Goal: Navigation & Orientation: Understand site structure

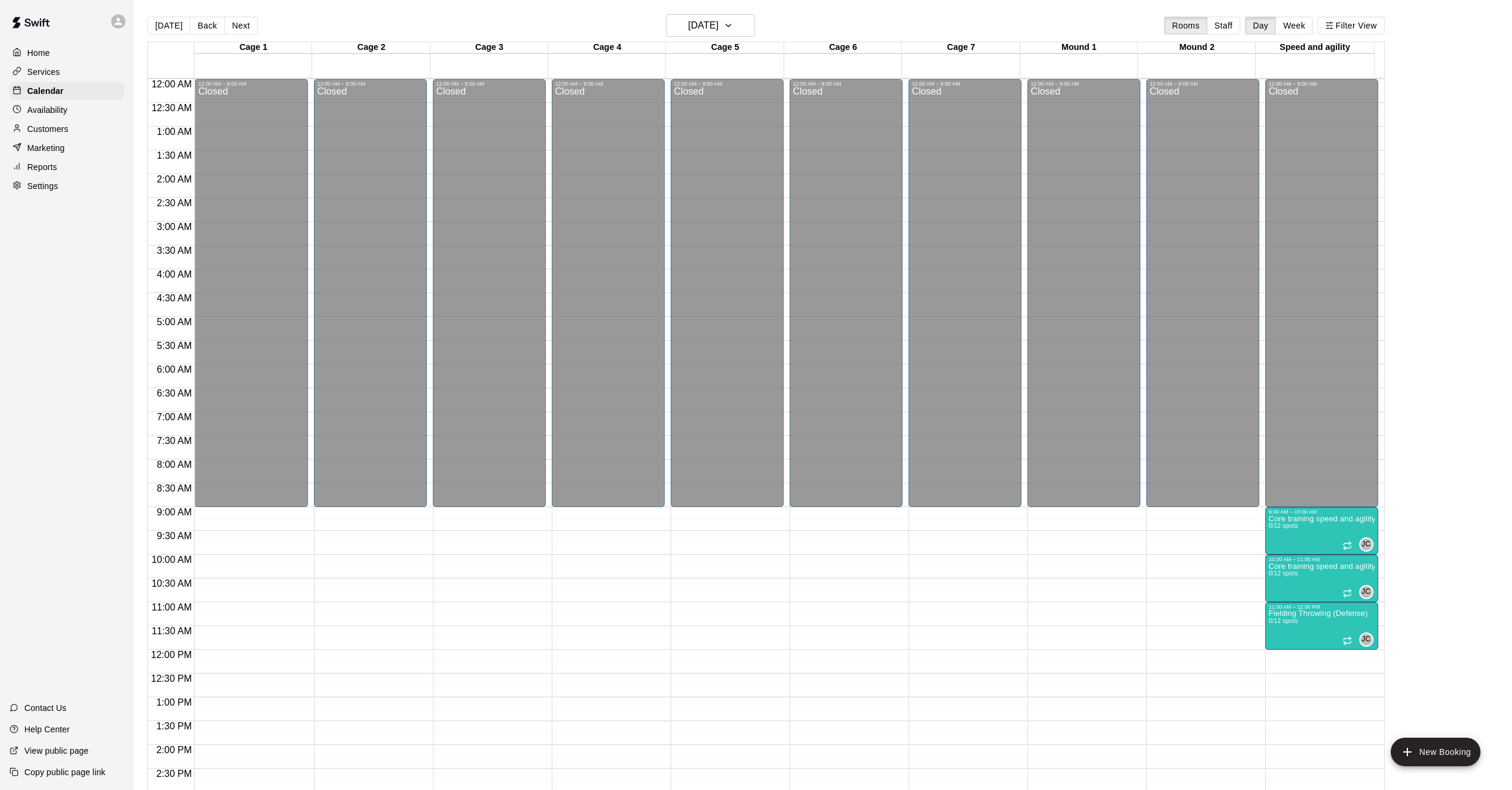
scroll to position [381, 0]
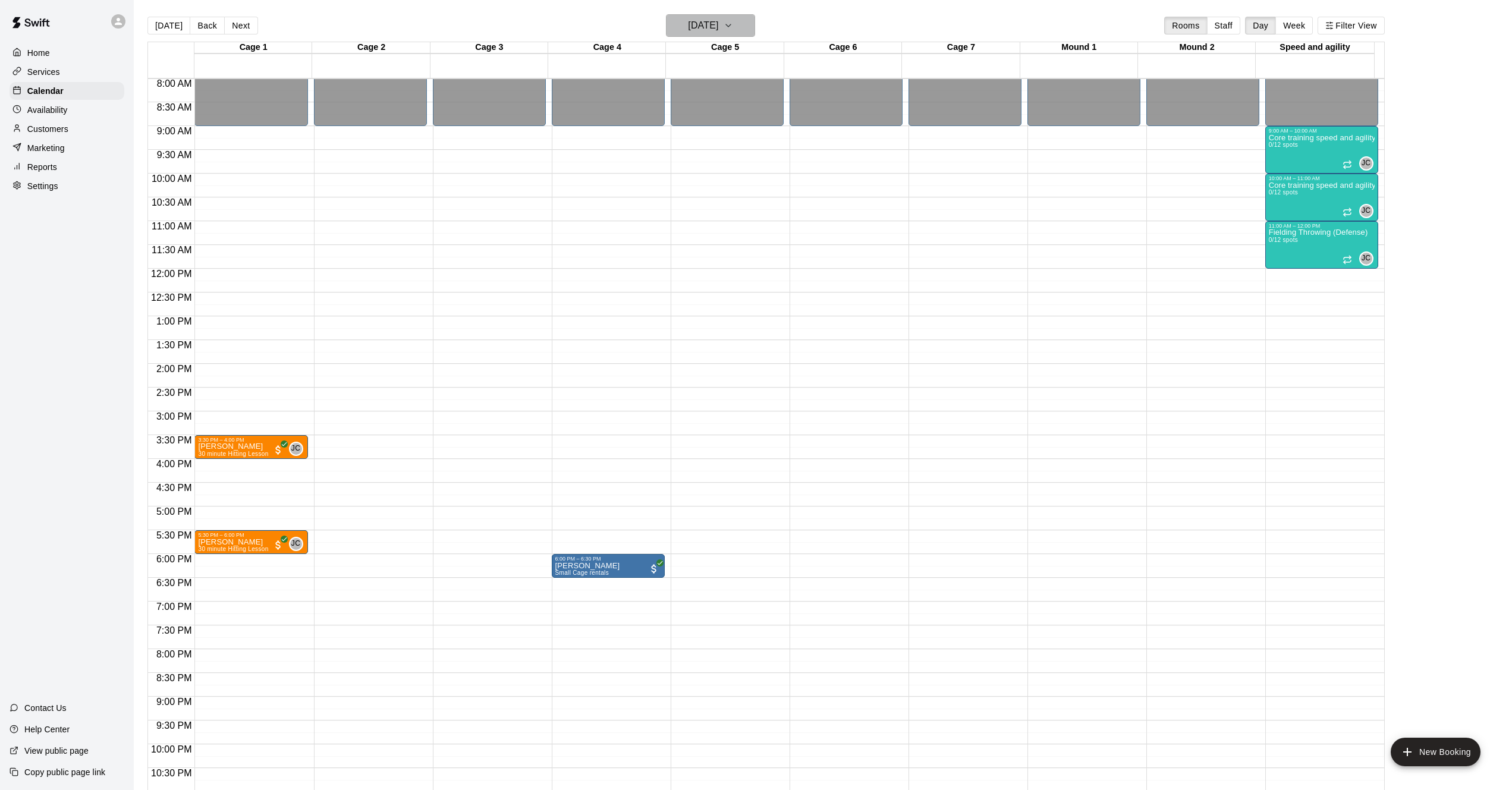
click at [733, 24] on icon "button" at bounding box center [728, 25] width 9 height 14
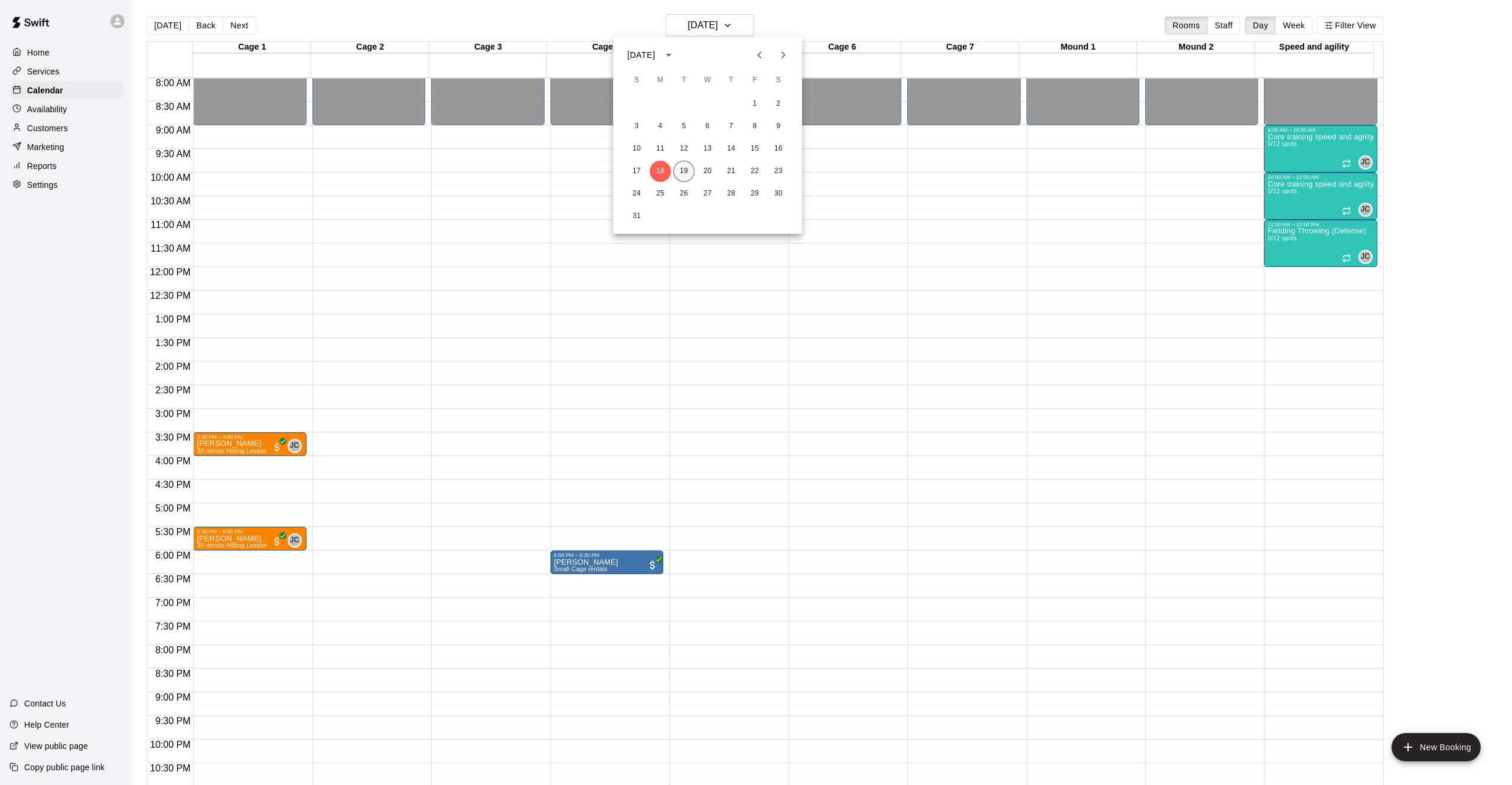
click at [671, 167] on div "17 18 19 20 21 22 23" at bounding box center [707, 171] width 189 height 21
click at [681, 173] on button "19" at bounding box center [684, 171] width 21 height 21
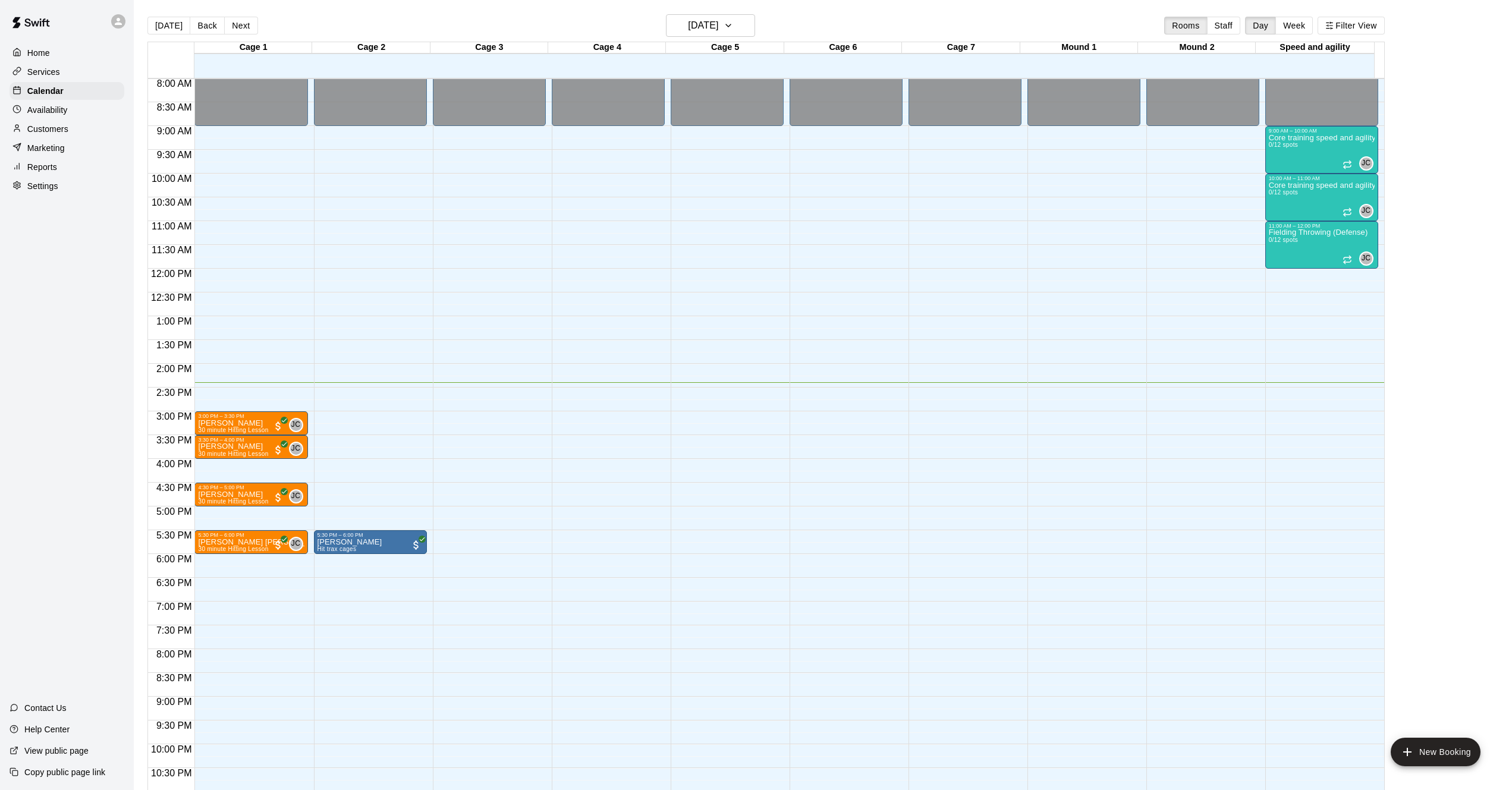
click at [47, 125] on p "Customers" at bounding box center [48, 129] width 41 height 12
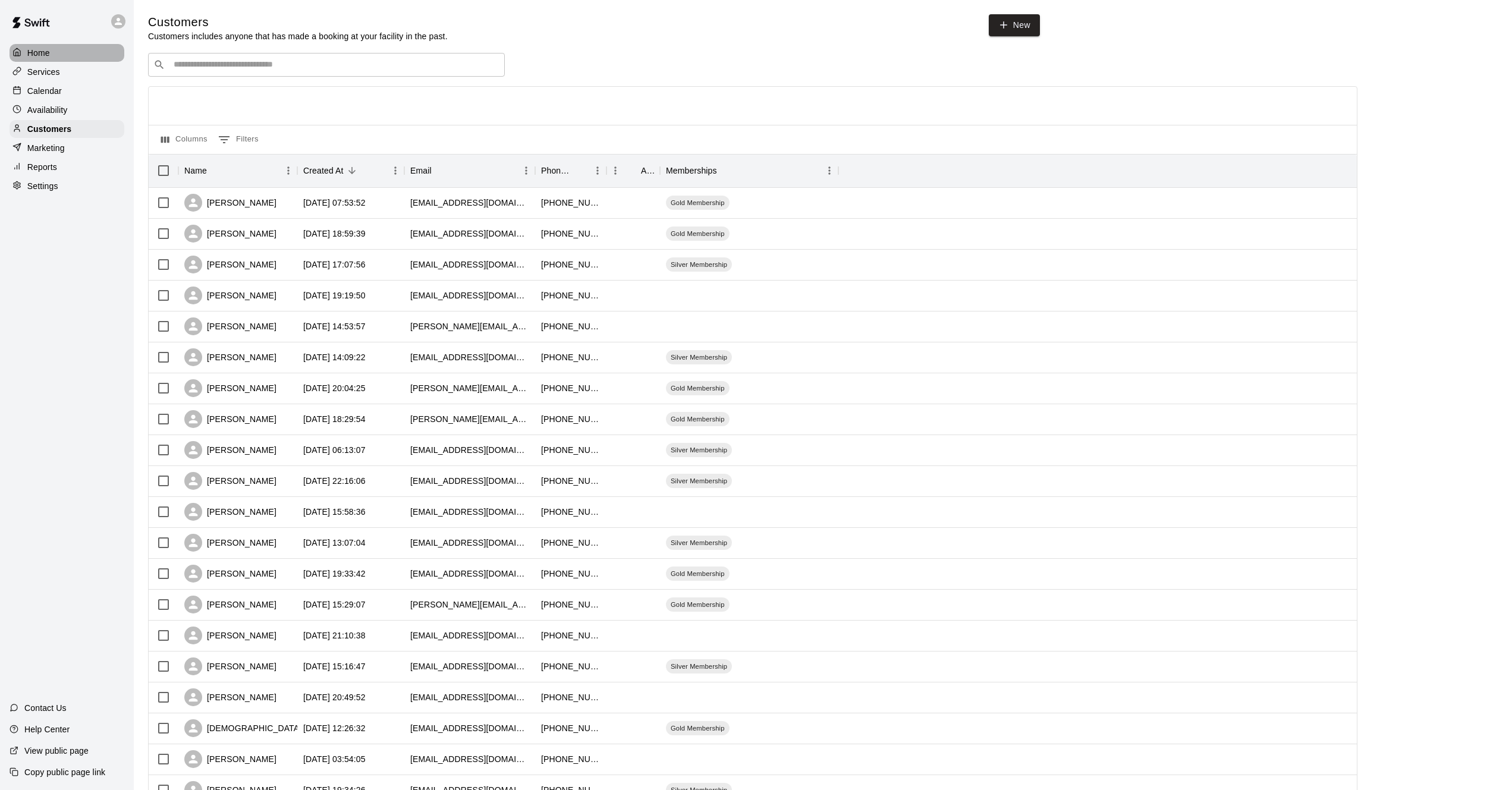
click at [36, 52] on p "Home" at bounding box center [39, 53] width 22 height 12
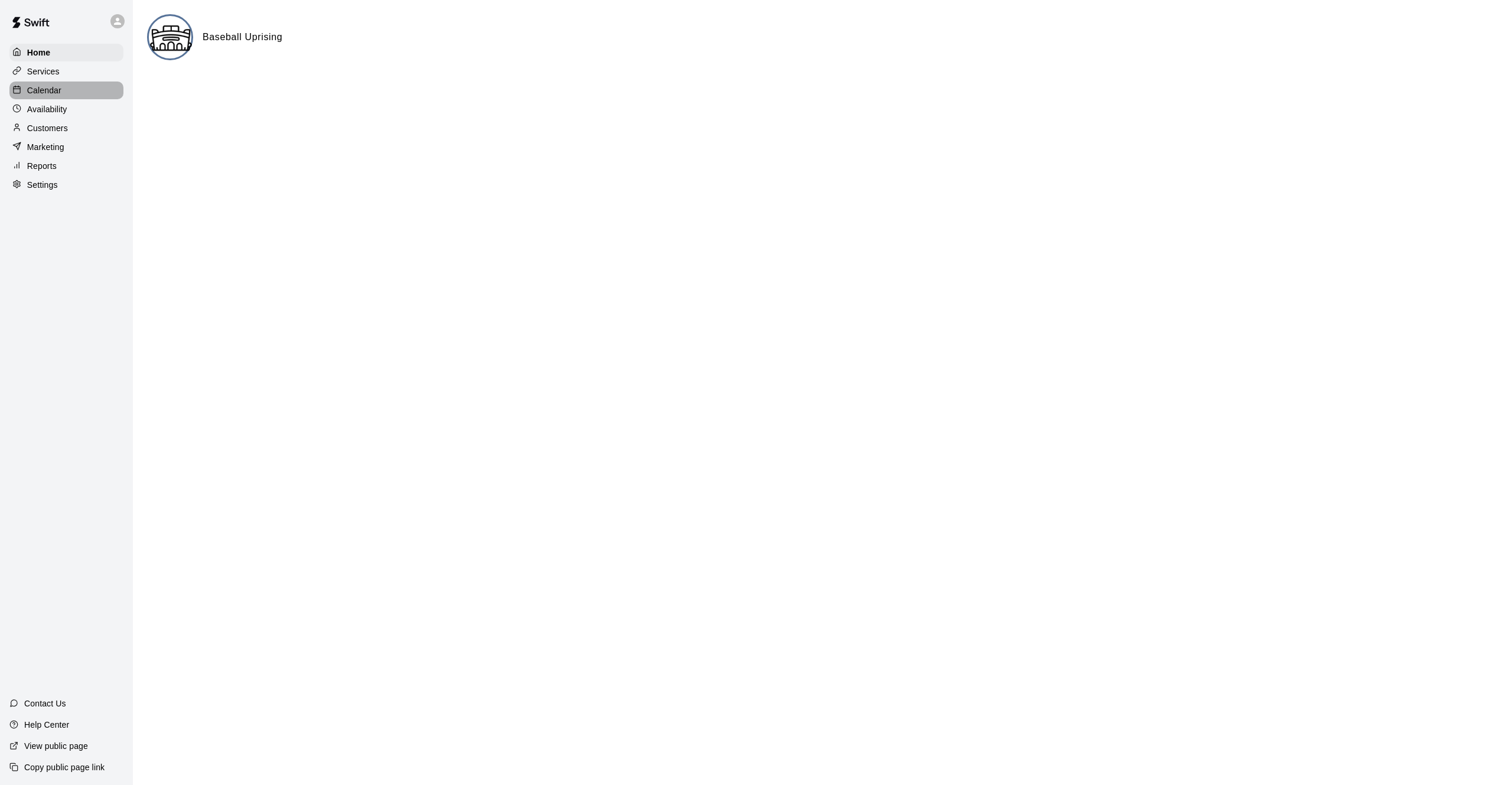
click at [36, 92] on p "Calendar" at bounding box center [44, 90] width 35 height 12
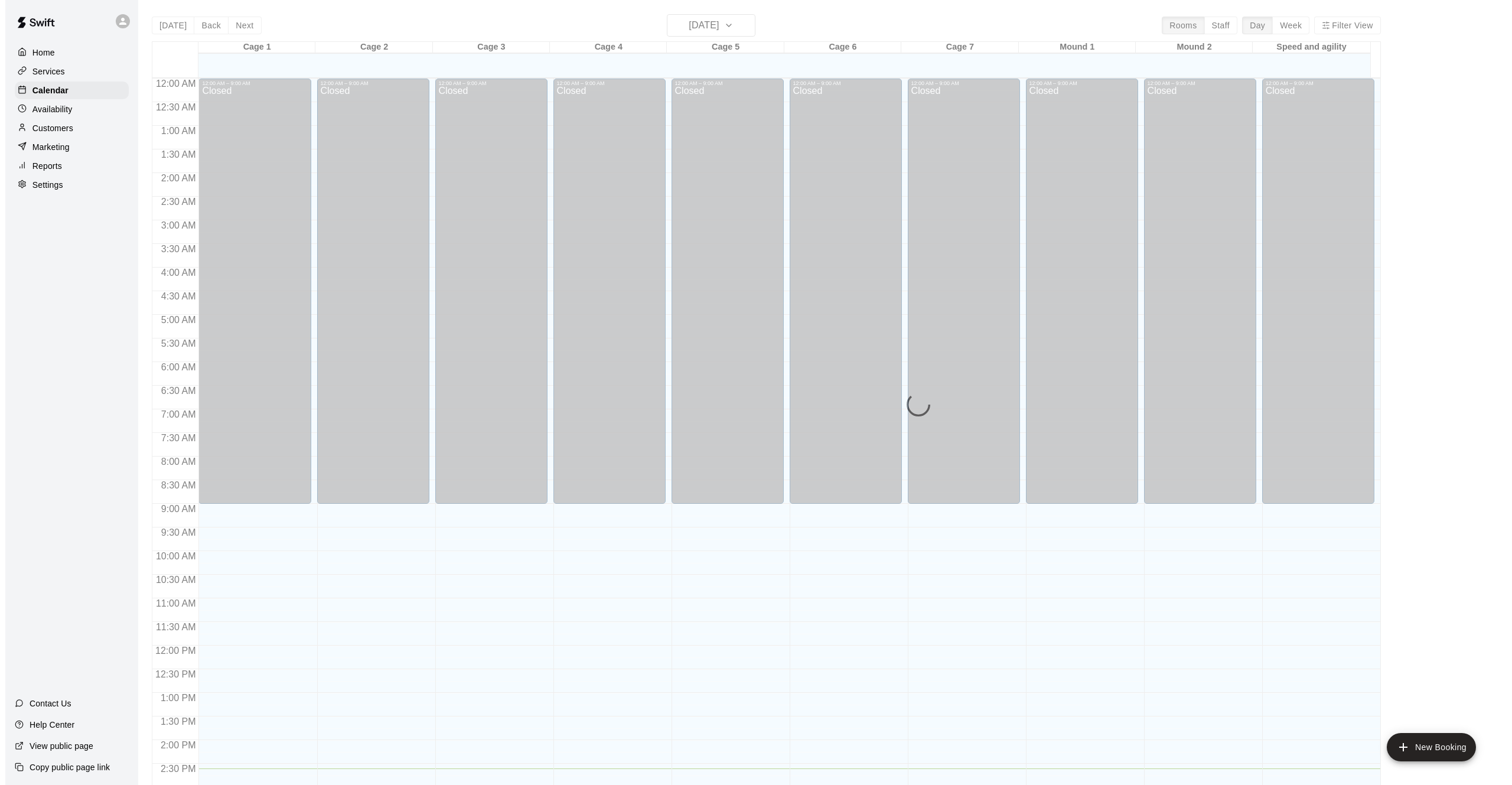
scroll to position [378, 0]
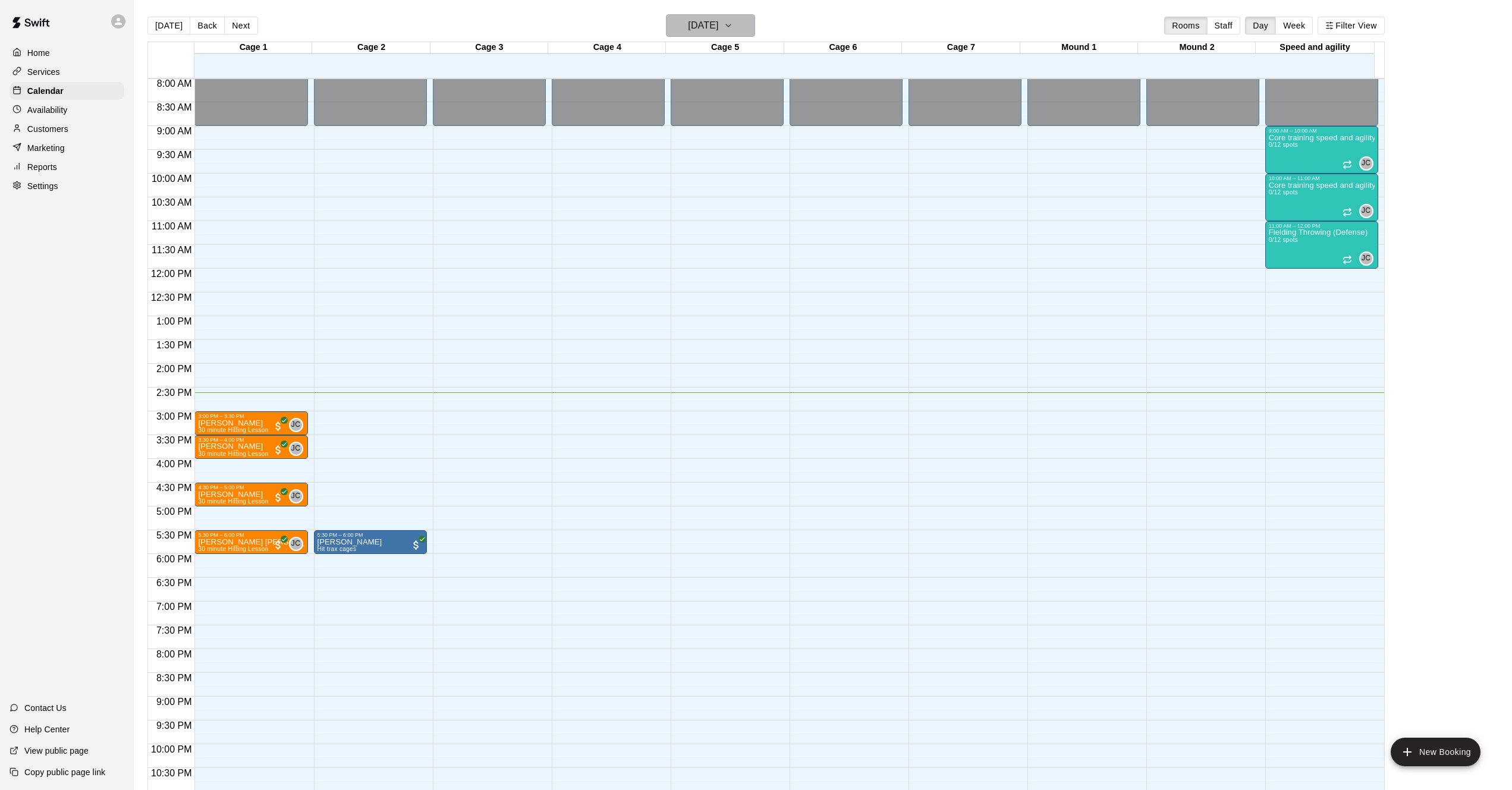
click at [731, 24] on icon "button" at bounding box center [729, 25] width 5 height 2
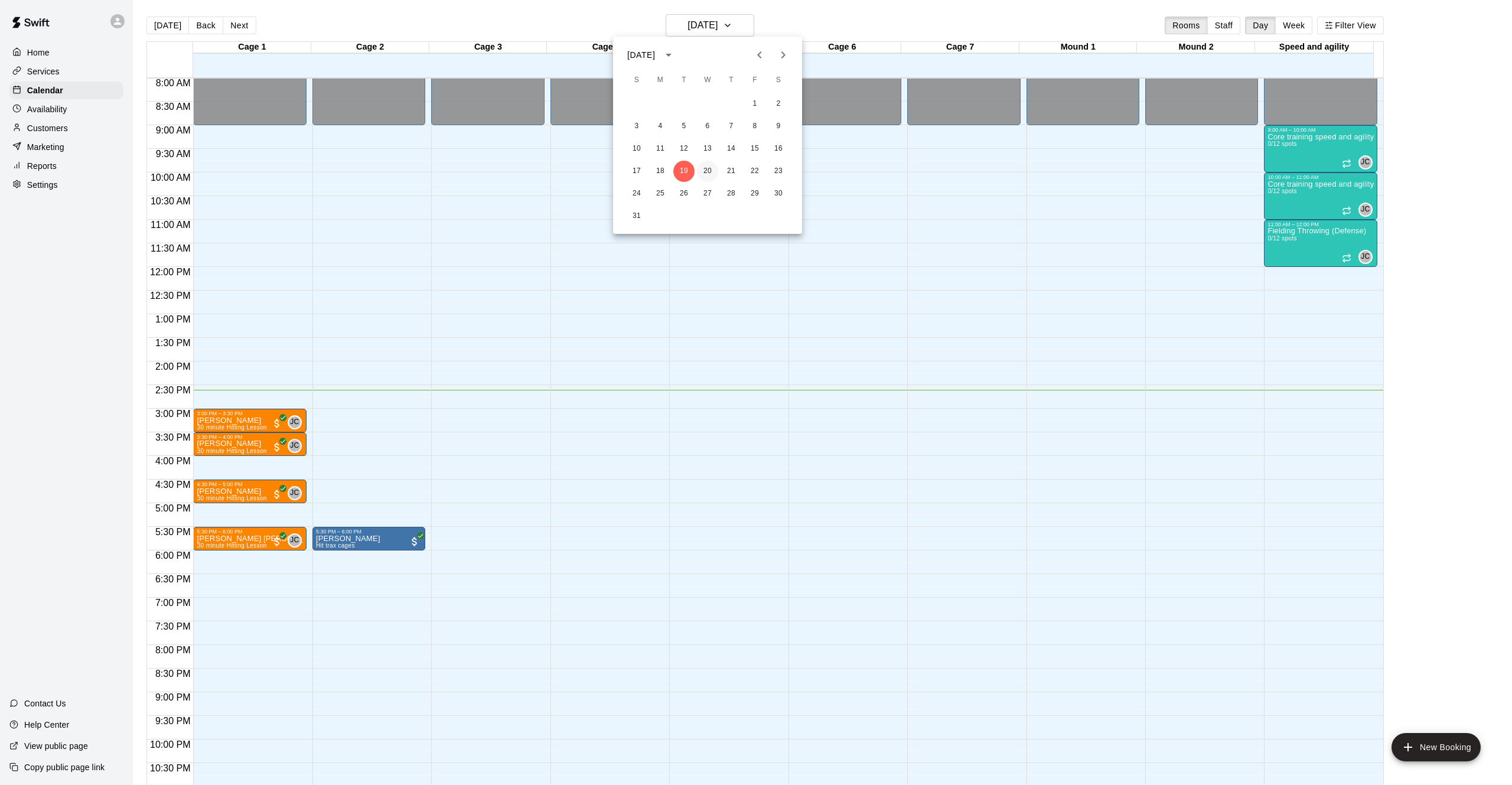
click at [706, 170] on button "20" at bounding box center [707, 171] width 21 height 21
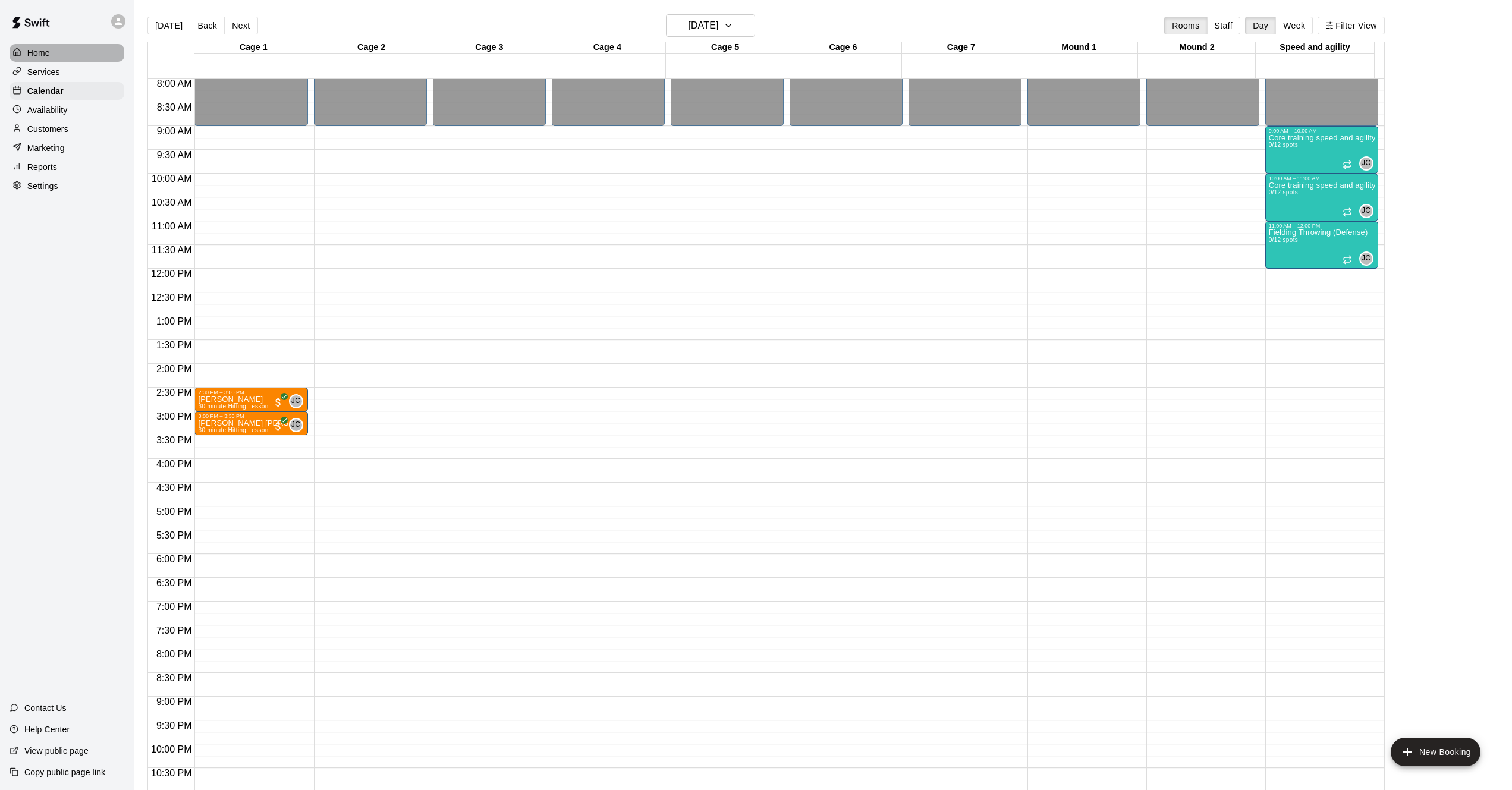
click at [35, 52] on p "Home" at bounding box center [39, 53] width 22 height 12
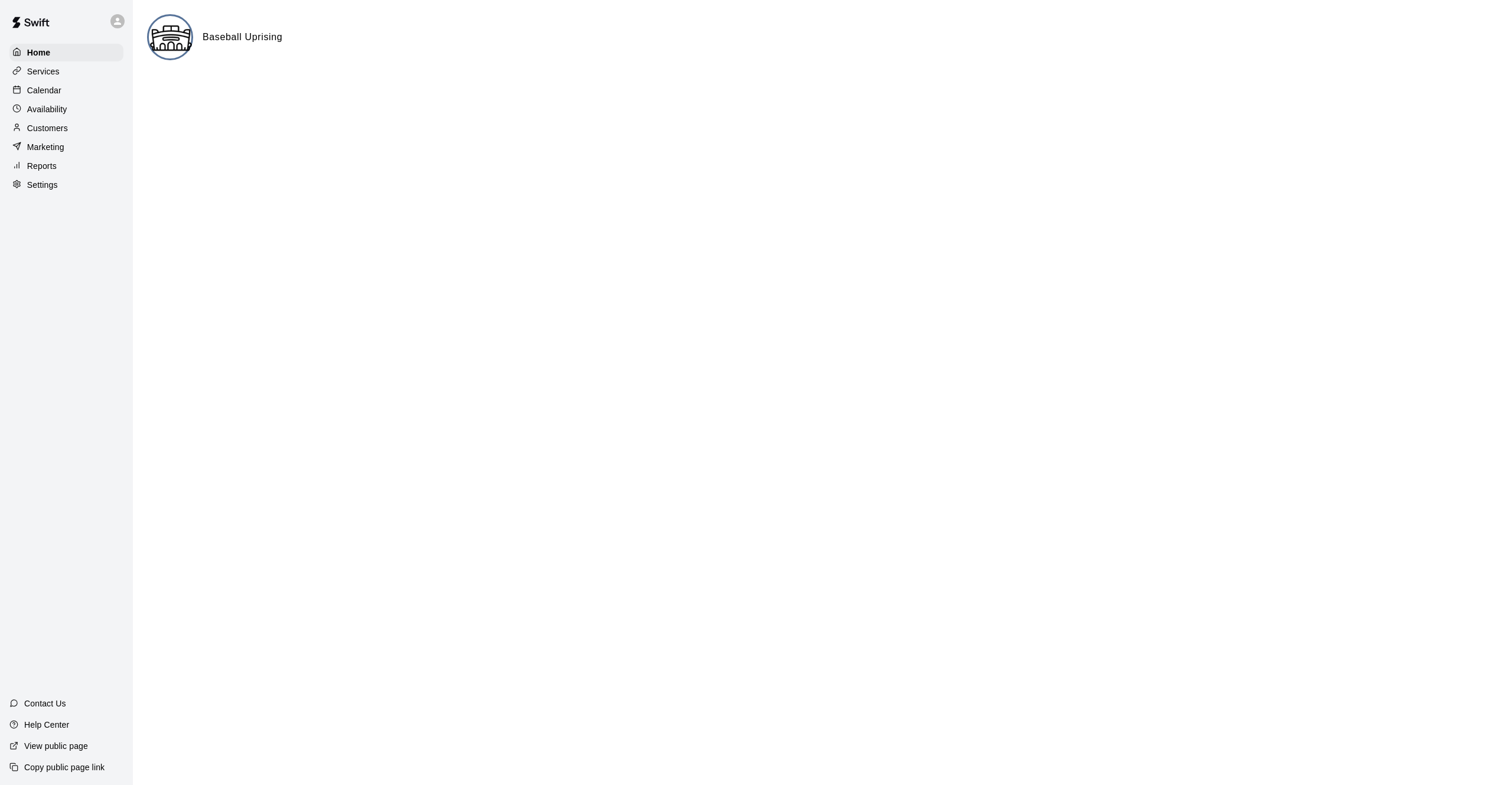
click at [56, 67] on p "Services" at bounding box center [43, 71] width 33 height 12
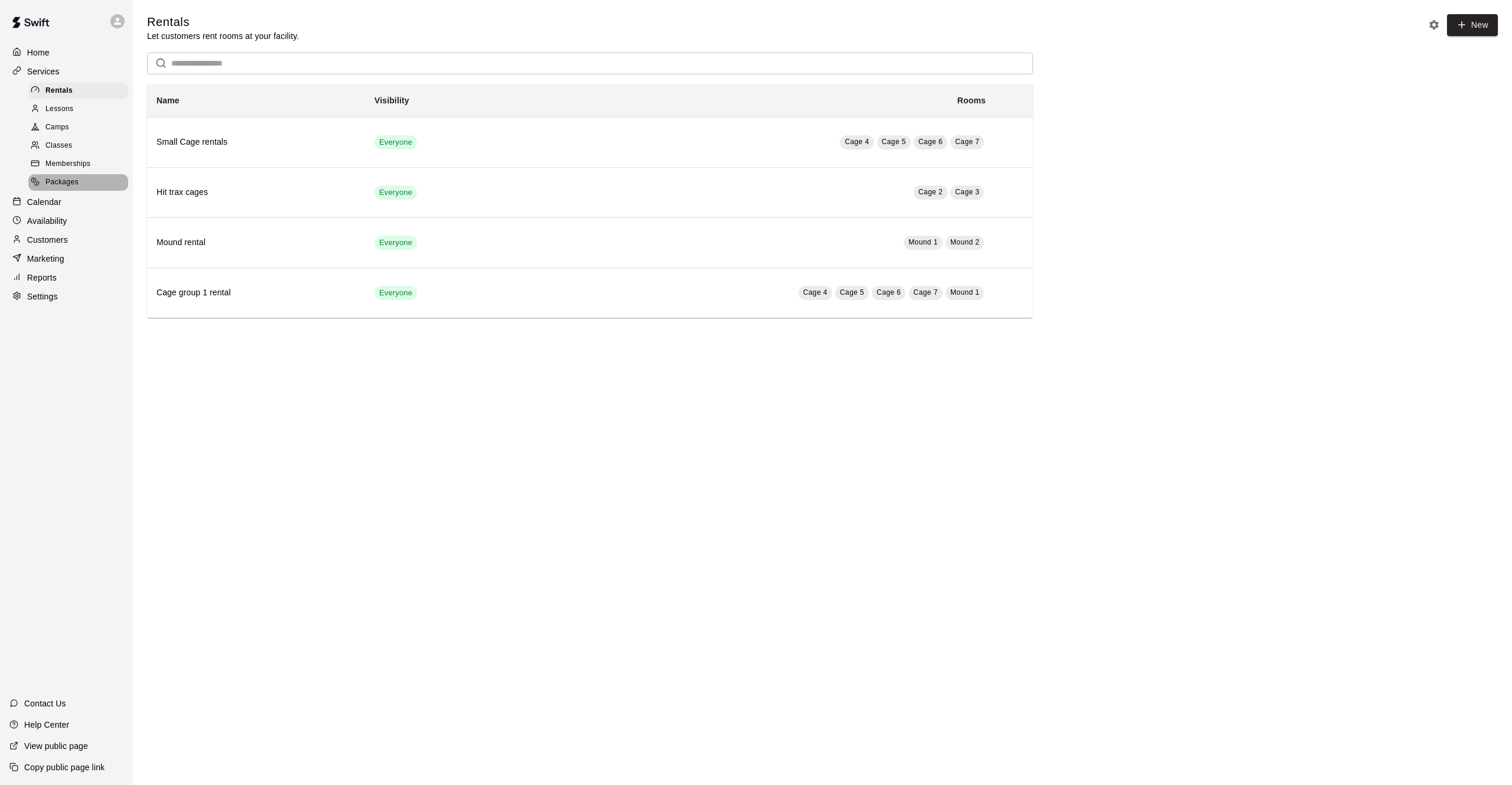
click at [62, 188] on span "Packages" at bounding box center [62, 182] width 33 height 12
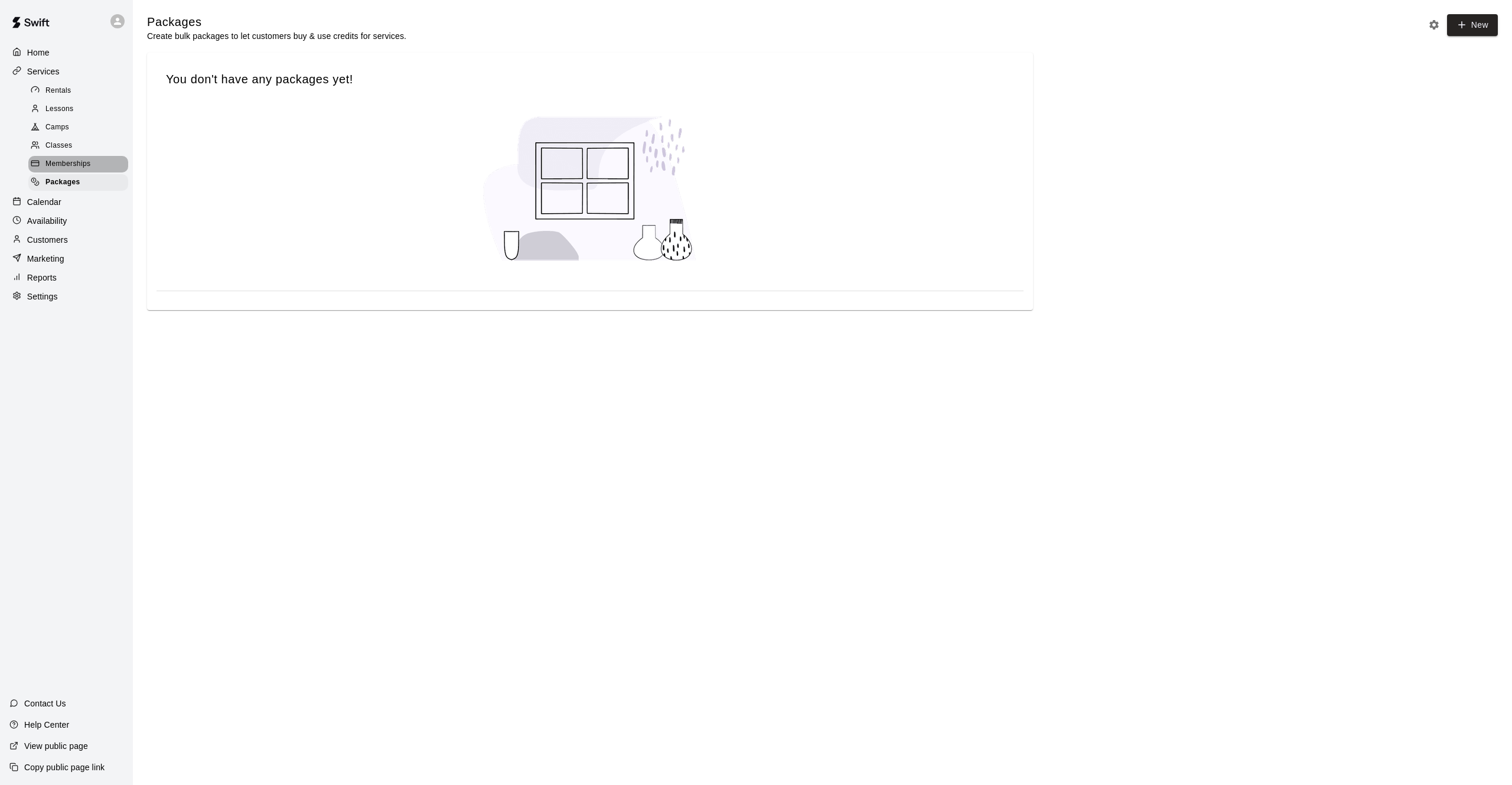
click at [64, 168] on span "Memberships" at bounding box center [68, 164] width 45 height 12
